Goal: Information Seeking & Learning: Learn about a topic

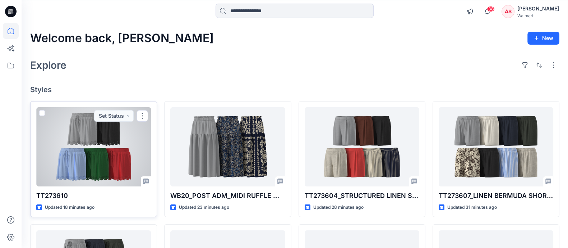
click at [101, 138] on div at bounding box center [93, 146] width 115 height 79
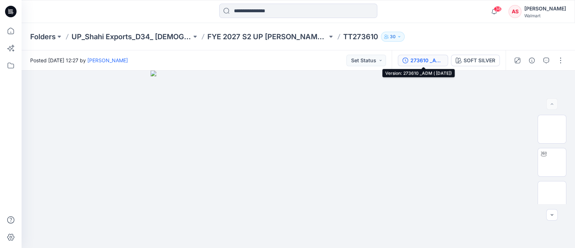
click at [424, 58] on div "273610 _ADM ( [DATE])" at bounding box center [427, 60] width 33 height 8
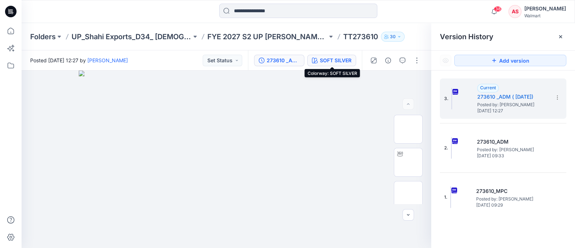
click at [335, 61] on div "SOFT SILVER" at bounding box center [336, 60] width 32 height 8
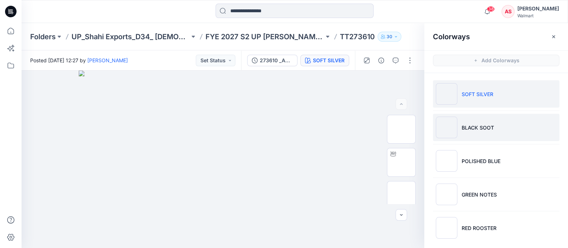
click at [472, 137] on li "BLACK SOOT" at bounding box center [496, 127] width 127 height 27
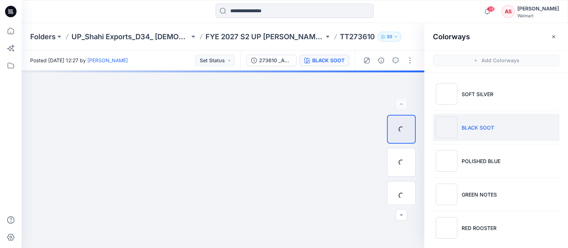
click at [460, 135] on li "BLACK SOOT" at bounding box center [496, 127] width 127 height 27
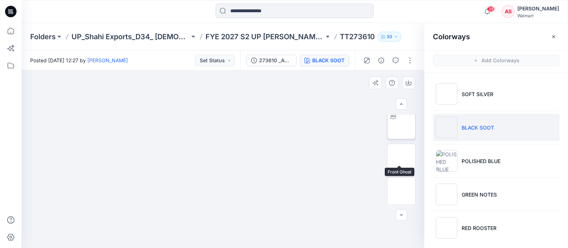
scroll to position [45, 0]
click at [402, 151] on img at bounding box center [402, 151] width 0 height 0
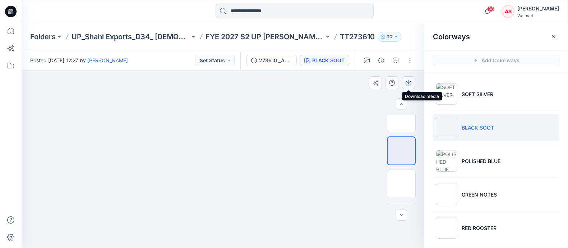
click at [409, 84] on icon "button" at bounding box center [409, 83] width 6 height 6
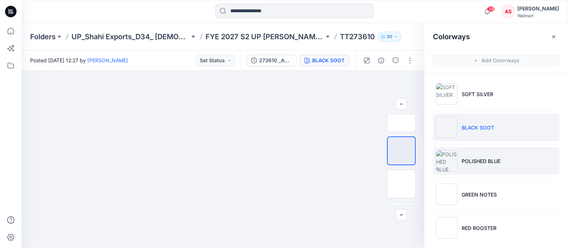
click at [462, 163] on p "POLISHED BLUE" at bounding box center [481, 161] width 39 height 8
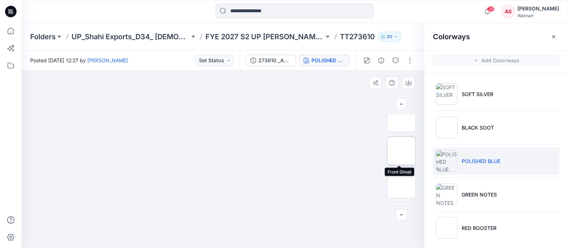
click at [402, 151] on img at bounding box center [402, 151] width 0 height 0
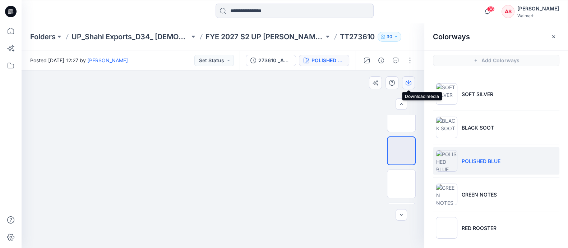
click at [410, 82] on icon "button" at bounding box center [408, 82] width 3 height 4
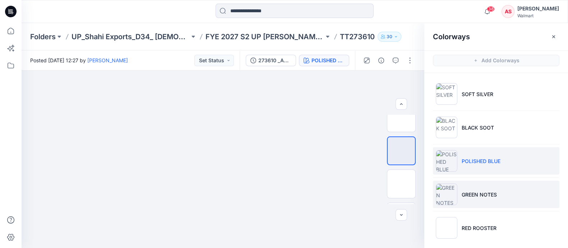
click at [450, 196] on img at bounding box center [447, 194] width 22 height 22
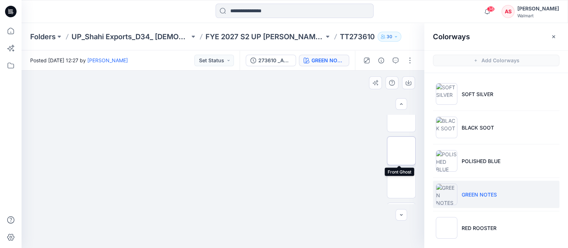
click at [402, 151] on img at bounding box center [402, 151] width 0 height 0
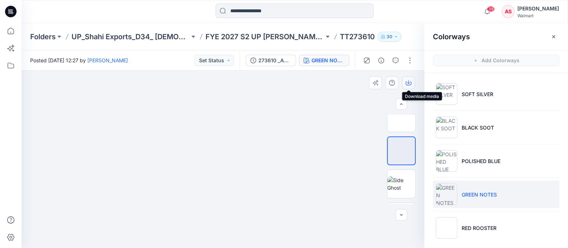
click at [408, 83] on icon "button" at bounding box center [408, 82] width 3 height 4
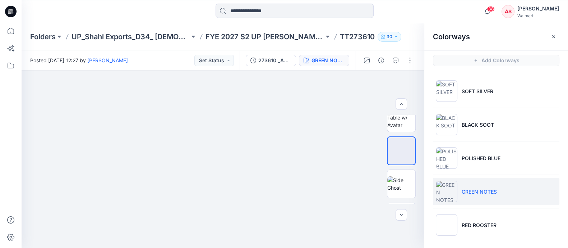
scroll to position [4, 0]
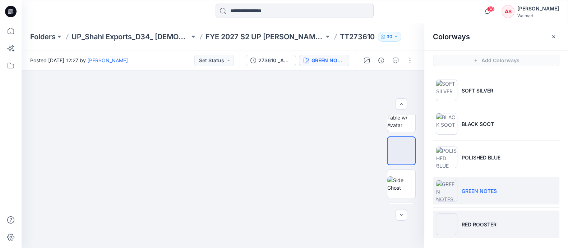
click at [444, 223] on img at bounding box center [447, 224] width 22 height 22
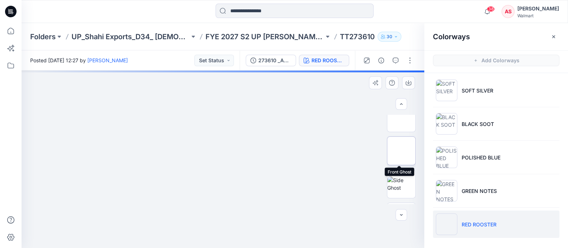
click at [402, 151] on img at bounding box center [402, 151] width 0 height 0
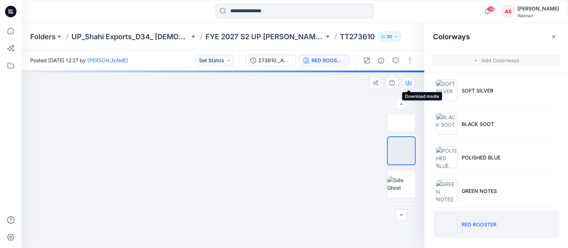
click at [408, 84] on icon "button" at bounding box center [409, 83] width 6 height 6
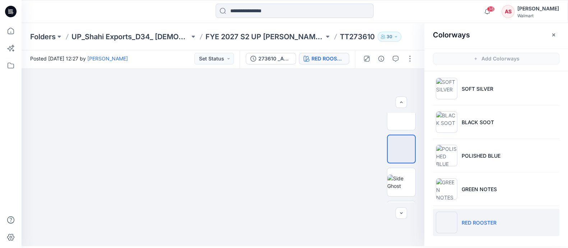
scroll to position [2, 0]
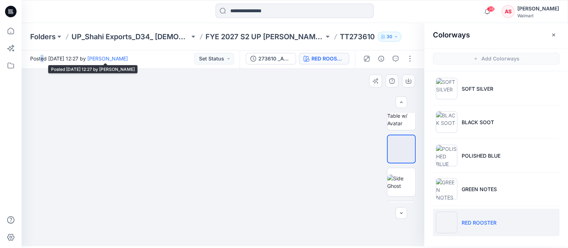
drag, startPoint x: 43, startPoint y: 54, endPoint x: 51, endPoint y: 69, distance: 17.5
click at [38, 62] on span "Posted [DATE] 12:27 by [PERSON_NAME]" at bounding box center [79, 59] width 98 height 8
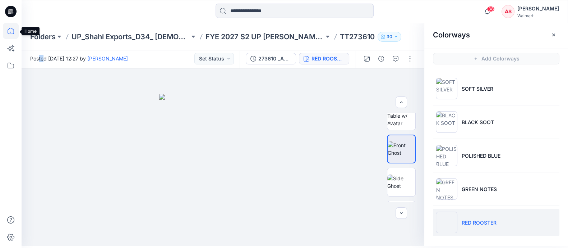
click at [14, 35] on icon at bounding box center [11, 31] width 16 height 16
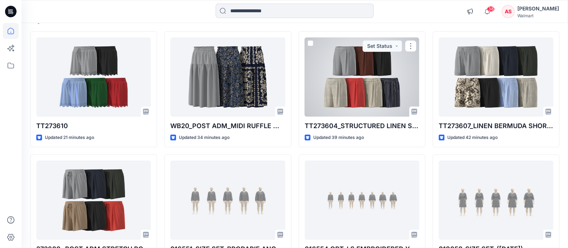
scroll to position [90, 0]
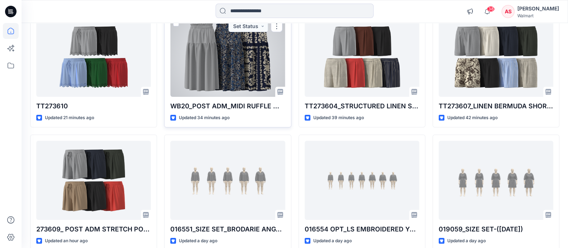
click at [250, 55] on div at bounding box center [227, 57] width 115 height 79
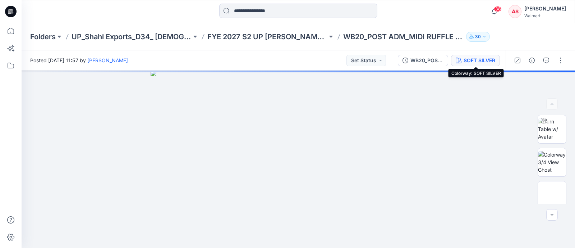
click at [484, 58] on div "SOFT SILVER" at bounding box center [480, 60] width 32 height 8
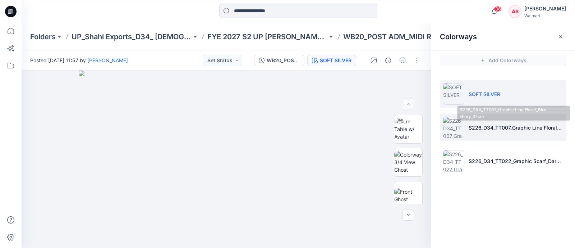
click at [469, 124] on p "S226_D34_TT007_Graphic Line Floral_Blue Glory_32cm" at bounding box center [516, 128] width 95 height 8
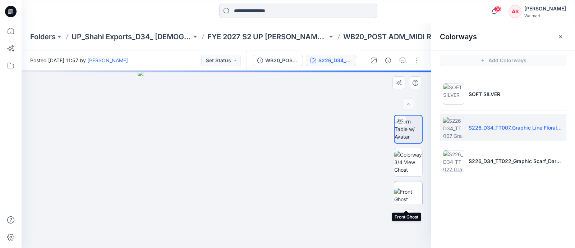
click at [409, 192] on img at bounding box center [408, 195] width 28 height 15
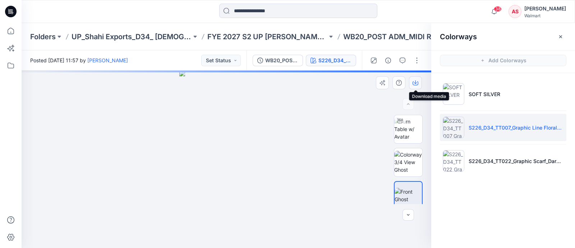
click at [415, 84] on icon "button" at bounding box center [416, 83] width 6 height 6
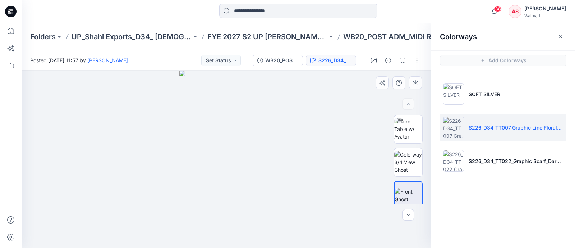
click at [365, 166] on div at bounding box center [227, 158] width 410 height 177
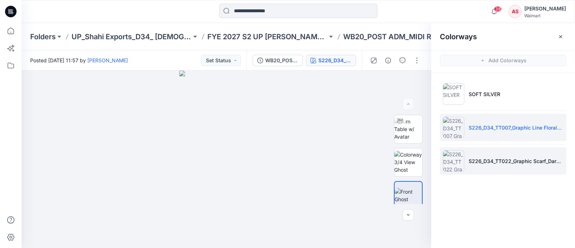
click at [449, 163] on img at bounding box center [454, 161] width 22 height 22
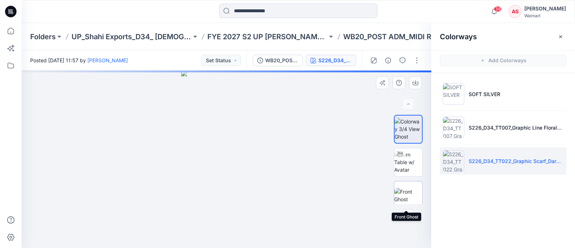
click at [410, 191] on img at bounding box center [408, 195] width 28 height 15
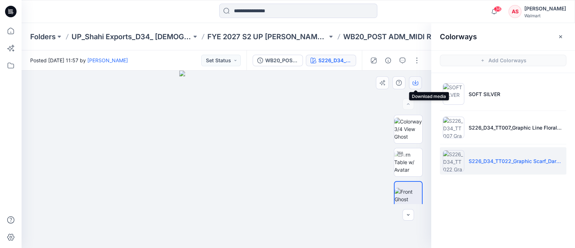
click at [415, 83] on icon "button" at bounding box center [415, 82] width 3 height 4
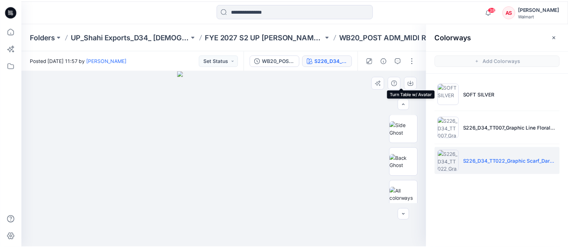
scroll to position [105, 0]
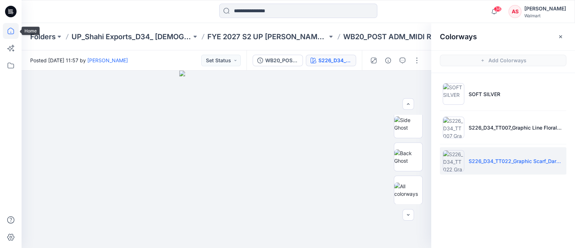
click at [9, 31] on icon at bounding box center [11, 31] width 16 height 16
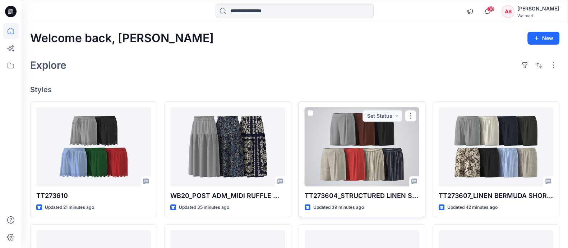
click at [364, 145] on div at bounding box center [362, 146] width 115 height 79
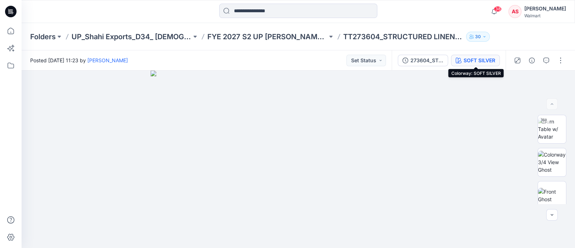
click at [482, 61] on div "SOFT SILVER" at bounding box center [480, 60] width 32 height 8
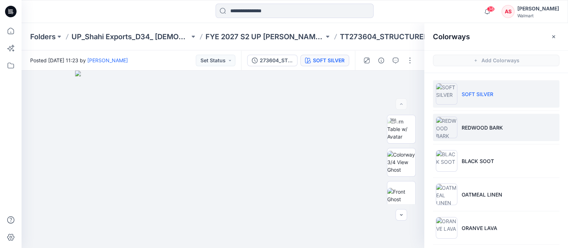
click at [446, 129] on img at bounding box center [447, 127] width 22 height 22
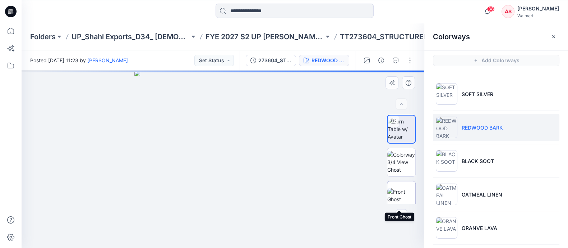
click at [401, 196] on img at bounding box center [402, 195] width 28 height 15
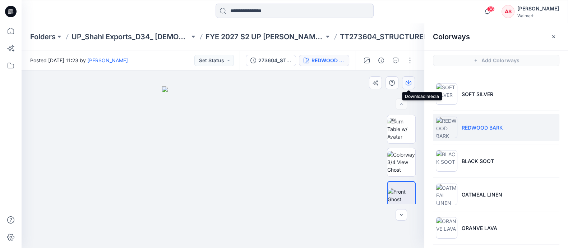
click at [409, 82] on icon "button" at bounding box center [409, 83] width 6 height 6
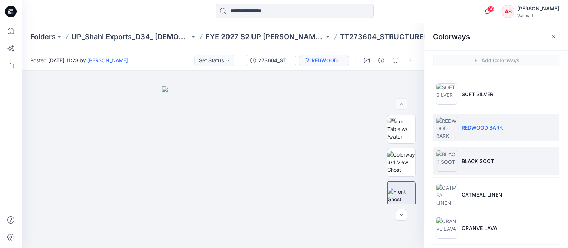
click at [548, 157] on li "BLACK SOOT" at bounding box center [496, 160] width 127 height 27
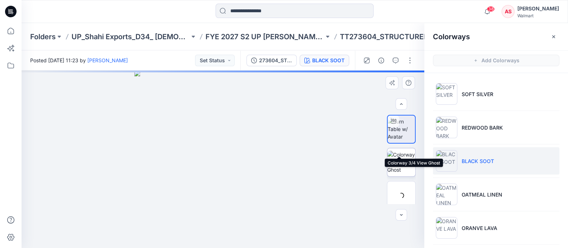
scroll to position [45, 0]
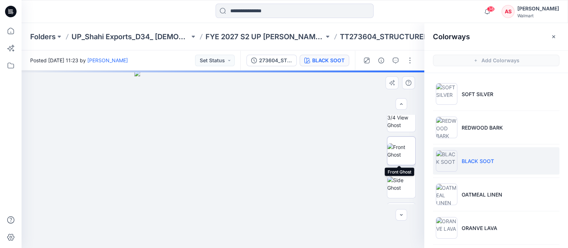
click at [400, 154] on img at bounding box center [402, 150] width 28 height 15
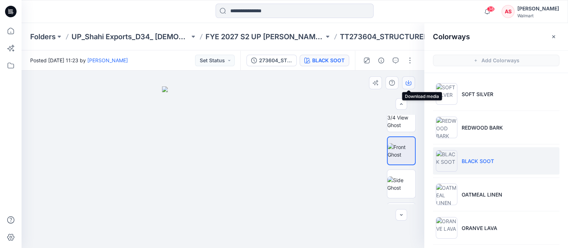
click at [408, 83] on icon "button" at bounding box center [409, 83] width 6 height 6
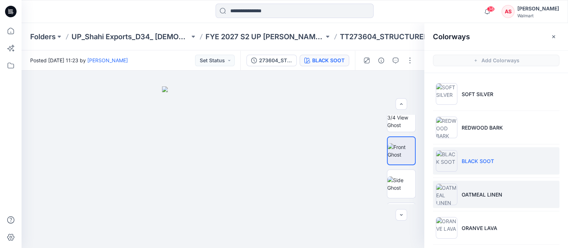
click at [453, 193] on img at bounding box center [447, 194] width 22 height 22
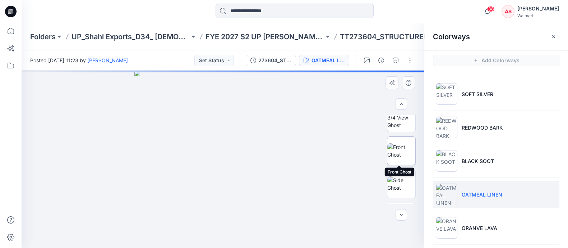
click at [401, 147] on img at bounding box center [402, 150] width 28 height 15
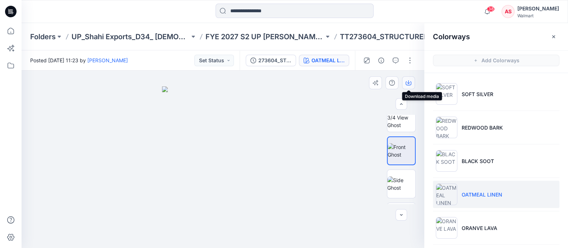
click at [411, 82] on icon "button" at bounding box center [409, 83] width 6 height 4
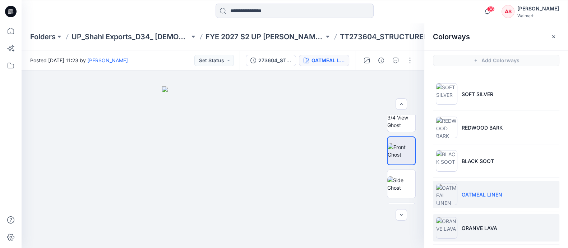
click at [465, 225] on p "ORANVE LAVA" at bounding box center [480, 228] width 36 height 8
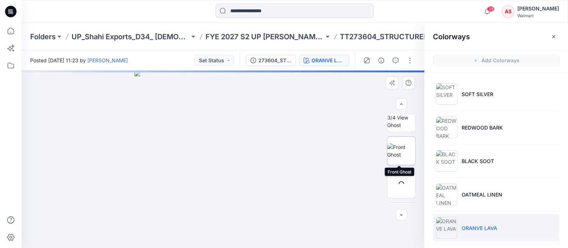
click at [401, 152] on img at bounding box center [402, 150] width 28 height 15
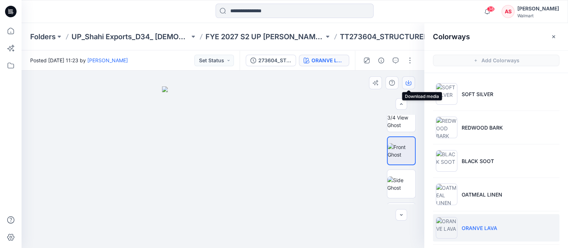
click at [410, 82] on icon "button" at bounding box center [408, 82] width 3 height 4
drag, startPoint x: 10, startPoint y: 32, endPoint x: 20, endPoint y: 36, distance: 10.2
click at [10, 32] on icon at bounding box center [11, 31] width 16 height 16
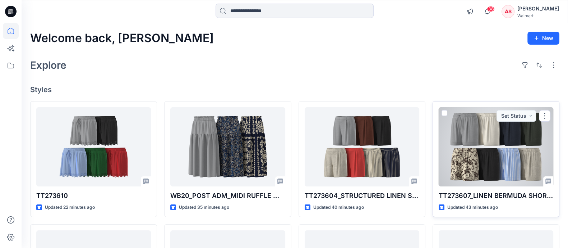
scroll to position [90, 0]
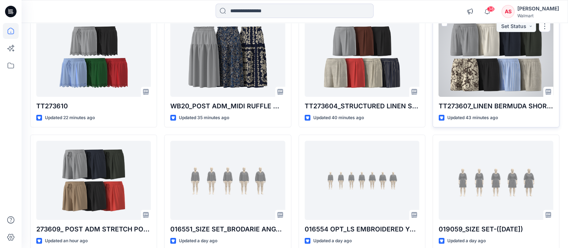
click at [486, 78] on div at bounding box center [496, 57] width 115 height 79
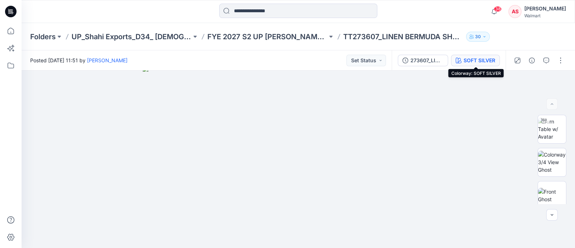
click at [483, 58] on div "SOFT SILVER" at bounding box center [480, 60] width 32 height 8
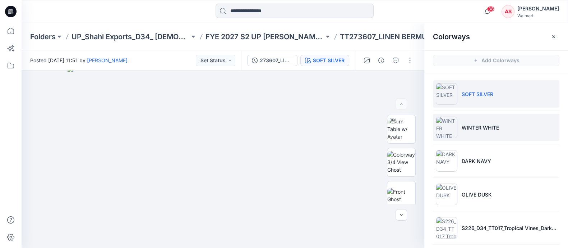
click at [449, 131] on img at bounding box center [447, 127] width 22 height 22
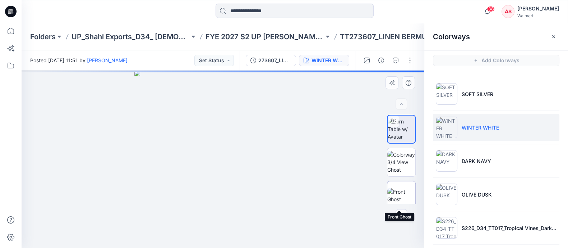
click at [397, 194] on img at bounding box center [402, 195] width 28 height 15
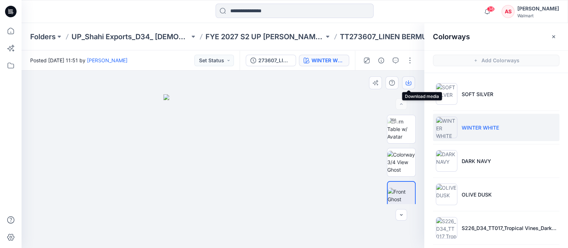
click at [409, 83] on icon "button" at bounding box center [409, 83] width 6 height 6
click at [338, 161] on div at bounding box center [223, 158] width 403 height 177
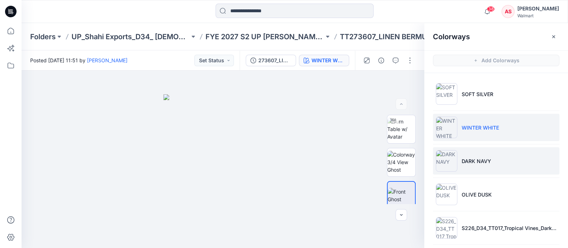
click at [470, 159] on p "DARK NAVY" at bounding box center [476, 161] width 29 height 8
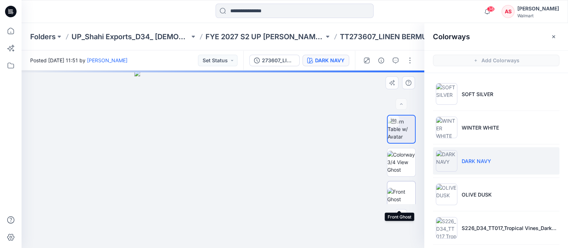
click at [401, 188] on img at bounding box center [402, 195] width 28 height 15
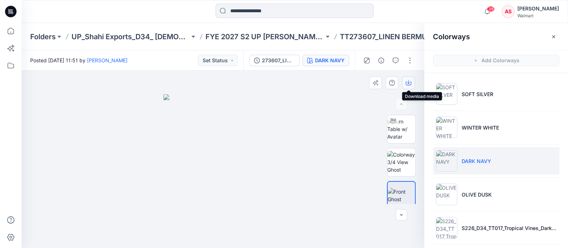
click at [412, 83] on button "button" at bounding box center [408, 82] width 13 height 13
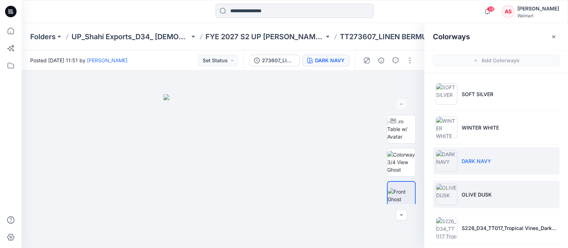
click at [451, 198] on img at bounding box center [447, 194] width 22 height 22
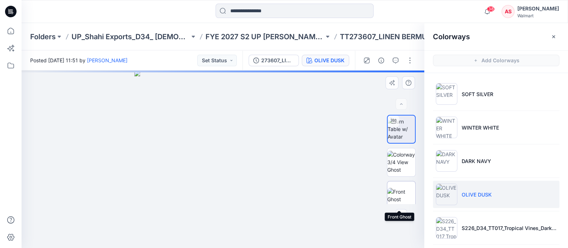
click at [403, 192] on img at bounding box center [402, 195] width 28 height 15
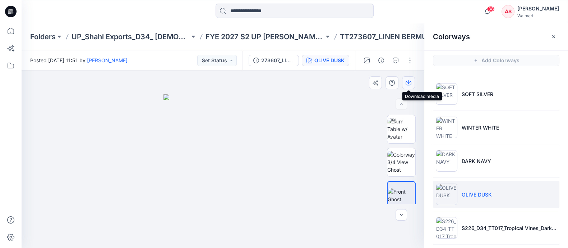
click at [410, 84] on icon "button" at bounding box center [409, 83] width 6 height 6
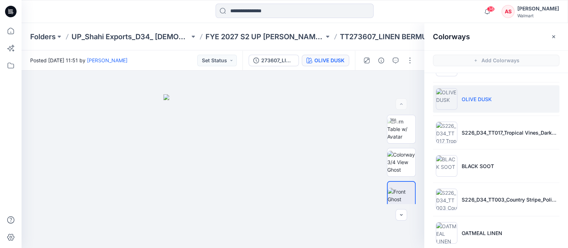
scroll to position [104, 0]
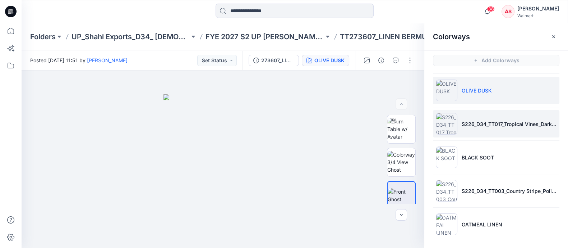
click at [447, 130] on img at bounding box center [447, 124] width 22 height 22
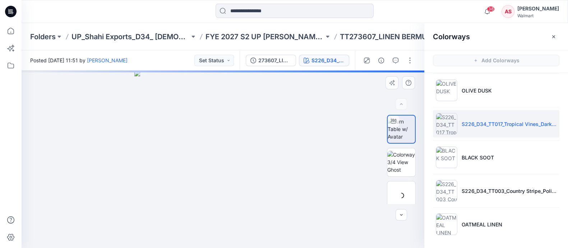
click at [363, 133] on div at bounding box center [223, 158] width 403 height 177
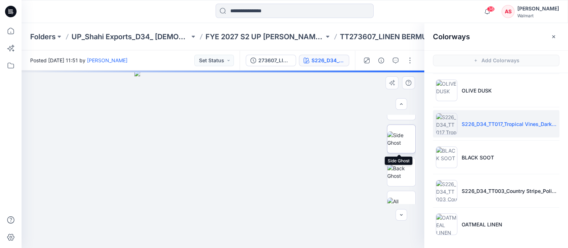
scroll to position [45, 0]
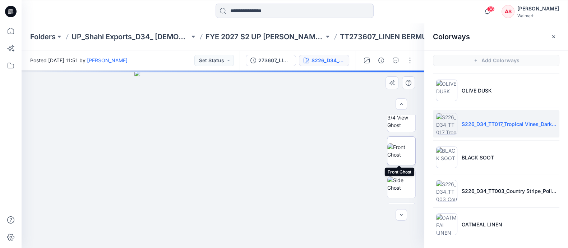
click at [404, 150] on img at bounding box center [402, 150] width 28 height 15
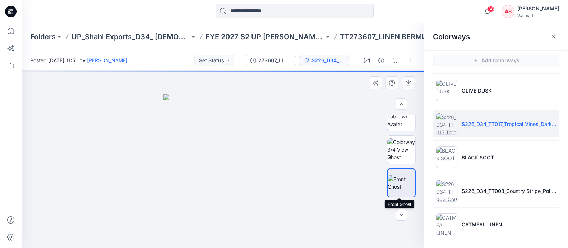
scroll to position [0, 0]
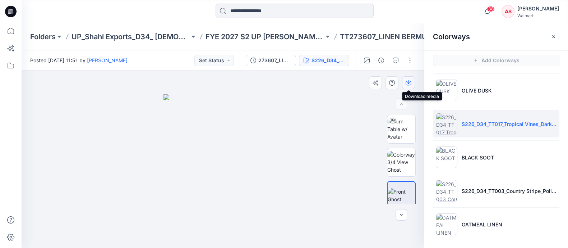
click at [410, 86] on button "button" at bounding box center [408, 82] width 13 height 13
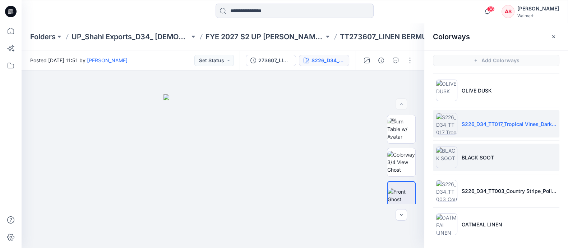
click at [452, 160] on img at bounding box center [447, 157] width 22 height 22
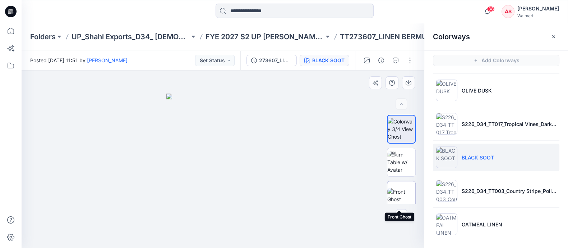
click at [403, 192] on img at bounding box center [402, 195] width 28 height 15
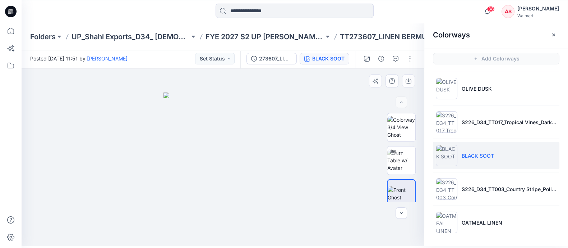
scroll to position [45, 0]
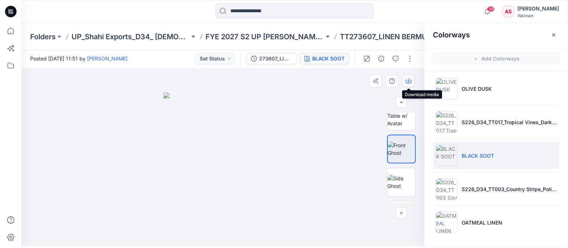
click at [409, 81] on icon "button" at bounding box center [408, 80] width 3 height 4
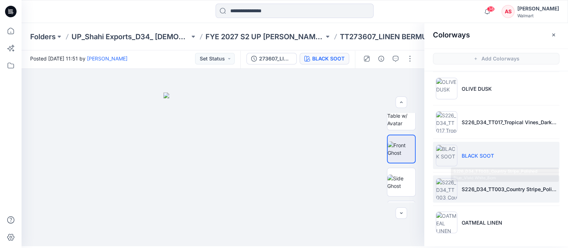
click at [462, 189] on p "S226_D34_TT003_Country Stripe_Polished Blue_Vivid White_8cm" at bounding box center [509, 189] width 95 height 8
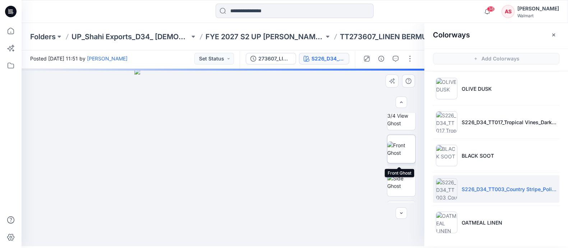
scroll to position [0, 0]
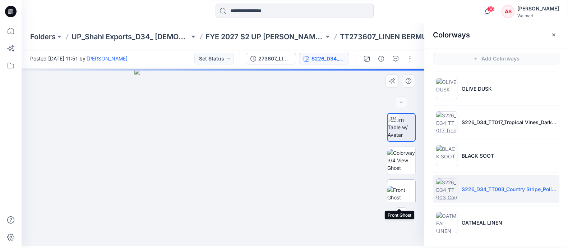
click at [401, 190] on img at bounding box center [402, 193] width 28 height 15
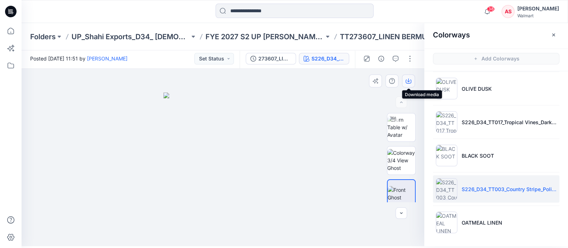
click at [410, 81] on icon "button" at bounding box center [409, 81] width 6 height 6
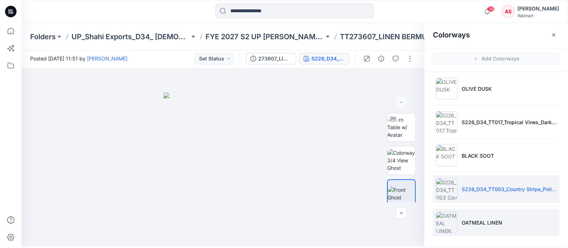
click at [443, 221] on img at bounding box center [447, 222] width 22 height 22
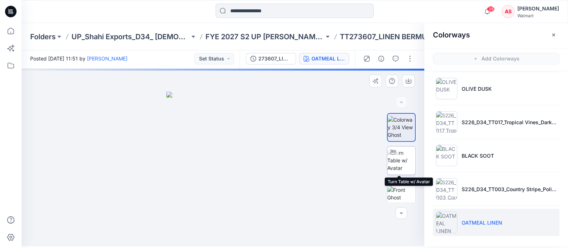
click at [403, 164] on img at bounding box center [402, 160] width 28 height 23
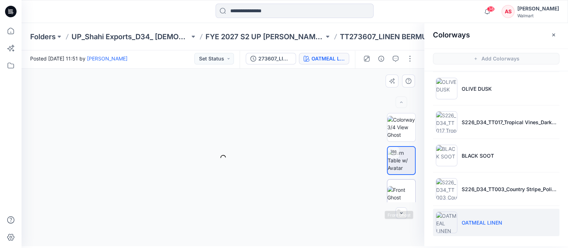
click at [401, 189] on img at bounding box center [402, 193] width 28 height 15
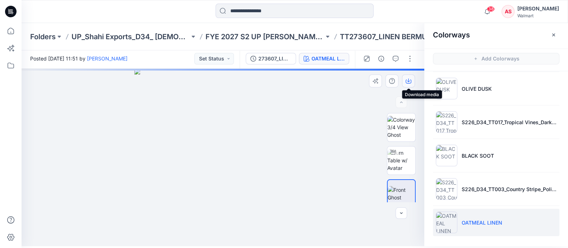
click at [413, 80] on button "button" at bounding box center [408, 80] width 13 height 13
click at [341, 140] on div at bounding box center [223, 157] width 403 height 177
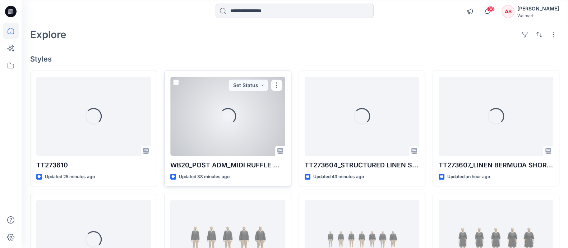
scroll to position [90, 0]
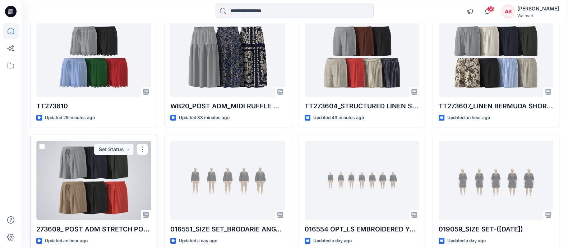
click at [117, 182] on div at bounding box center [93, 180] width 115 height 79
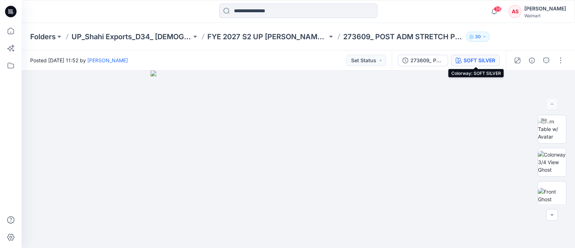
click at [485, 58] on div "SOFT SILVER" at bounding box center [480, 60] width 32 height 8
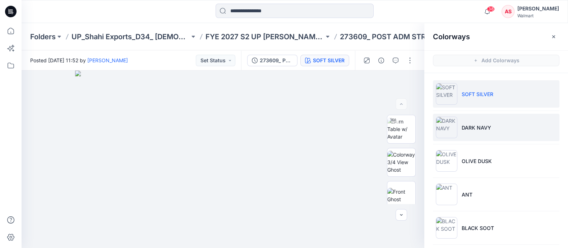
click at [491, 132] on li "DARK NAVY" at bounding box center [496, 127] width 127 height 27
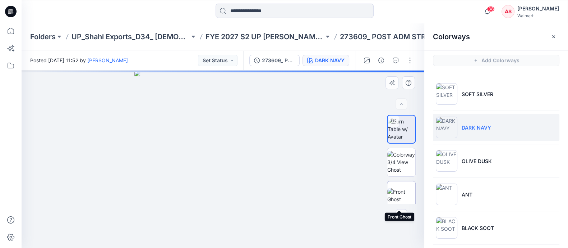
click at [399, 195] on img at bounding box center [402, 195] width 28 height 15
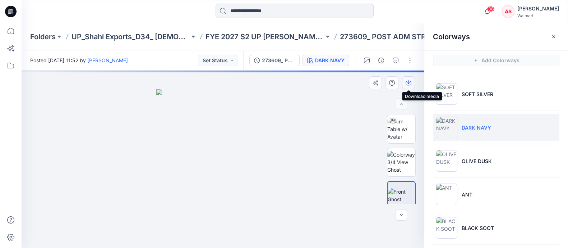
click at [410, 82] on icon "button" at bounding box center [409, 83] width 6 height 6
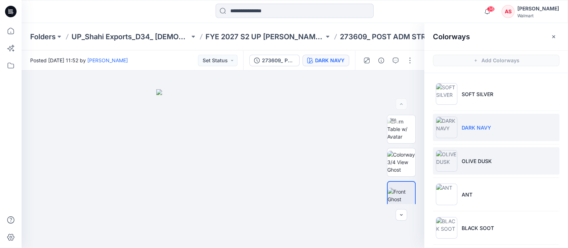
click at [549, 155] on li "OLIVE DUSK" at bounding box center [496, 160] width 127 height 27
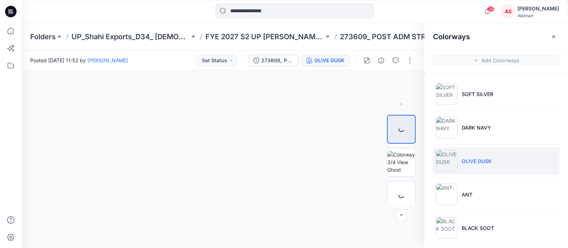
click at [456, 161] on img at bounding box center [447, 161] width 22 height 22
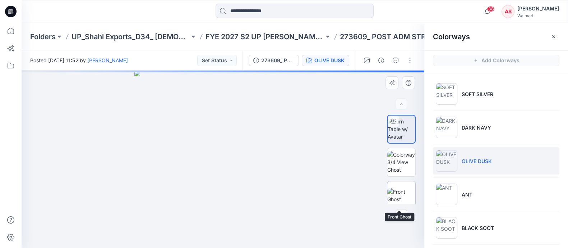
click at [397, 197] on img at bounding box center [402, 195] width 28 height 15
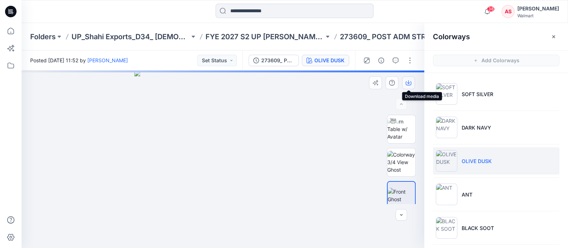
click at [410, 84] on icon "button" at bounding box center [409, 83] width 6 height 6
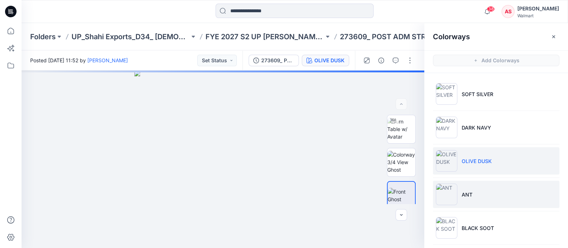
click at [448, 196] on img at bounding box center [447, 194] width 22 height 22
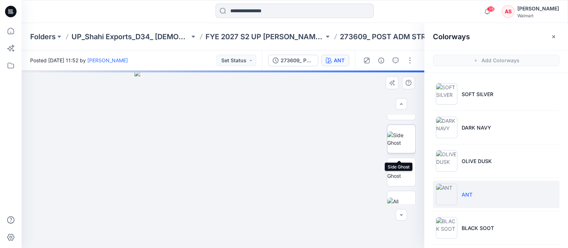
scroll to position [45, 0]
click at [403, 150] on img at bounding box center [402, 150] width 28 height 15
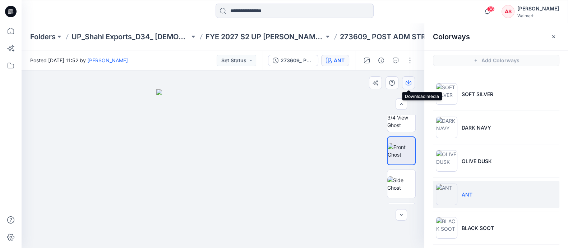
click at [410, 83] on icon "button" at bounding box center [408, 82] width 3 height 4
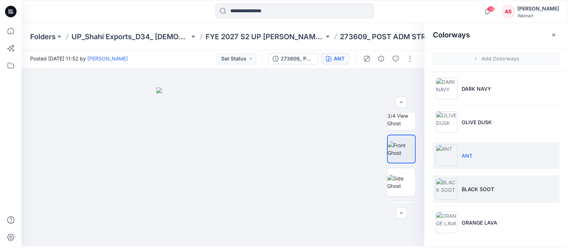
scroll to position [2, 0]
click at [448, 187] on img at bounding box center [447, 189] width 22 height 22
click at [482, 193] on li "BLACK SOOT" at bounding box center [496, 188] width 127 height 27
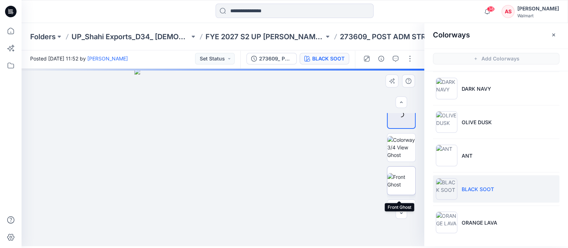
scroll to position [0, 0]
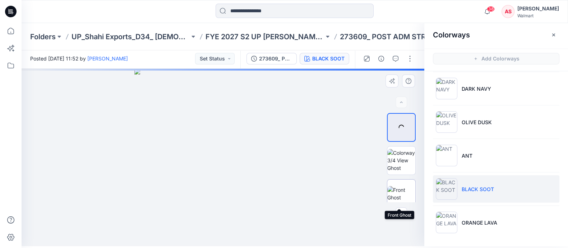
click at [400, 190] on img at bounding box center [402, 193] width 28 height 15
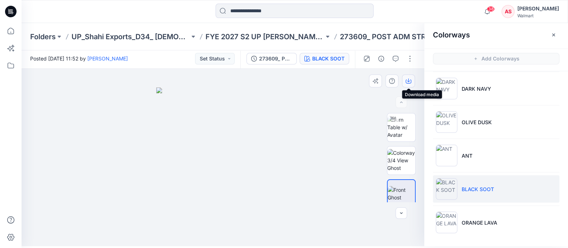
click at [408, 82] on icon "button" at bounding box center [409, 81] width 6 height 6
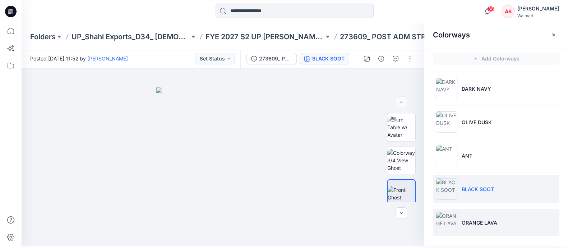
click at [460, 220] on li "ORANGE LAVA" at bounding box center [496, 222] width 127 height 27
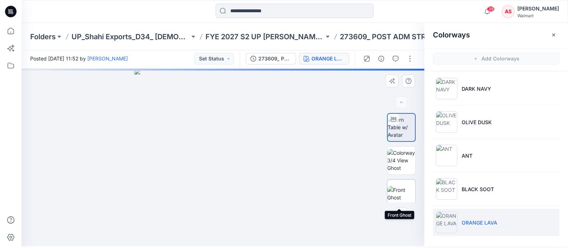
click at [395, 193] on img at bounding box center [402, 193] width 28 height 15
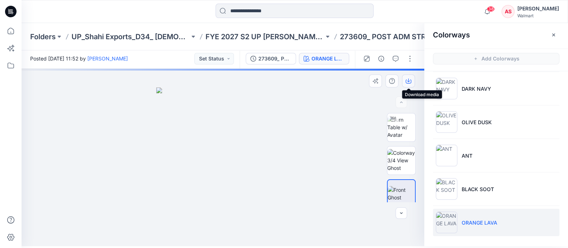
click at [408, 80] on icon "button" at bounding box center [409, 81] width 6 height 6
